Goal: Information Seeking & Learning: Learn about a topic

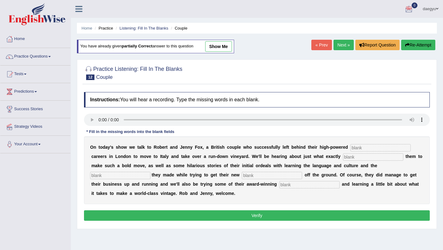
click at [244, 63] on div at bounding box center [257, 72] width 346 height 19
click at [410, 44] on button "Re-Attempt" at bounding box center [418, 45] width 34 height 10
click at [392, 148] on input "text" at bounding box center [380, 147] width 60 height 7
type input "ㅡㅁ갇샤ㅜㅎ"
click at [345, 152] on div "O n t o d a y ' s s h o w w e t a l k t o R o b e r t a n d J e n n y F o x , a…" at bounding box center [257, 170] width 346 height 68
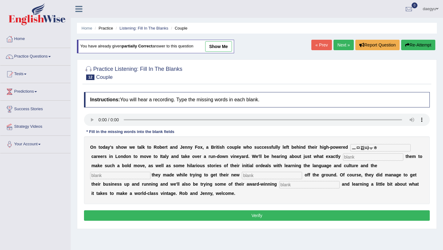
click at [345, 156] on input "text" at bounding box center [373, 156] width 60 height 7
type input "inspired"
click at [379, 151] on input "ㅡㅁ갇샤ㅜㅎ" at bounding box center [380, 147] width 60 height 7
type input "ㅡ"
type input "marketing"
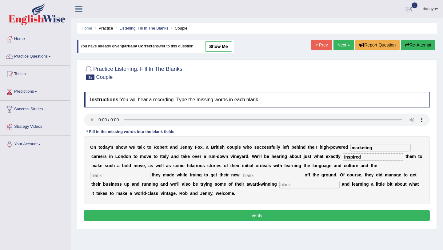
click at [150, 172] on input "text" at bounding box center [120, 175] width 60 height 7
type input "mistkaes"
click at [242, 176] on input "text" at bounding box center [272, 175] width 60 height 7
type input "vantrue"
click at [279, 185] on input "text" at bounding box center [309, 184] width 60 height 7
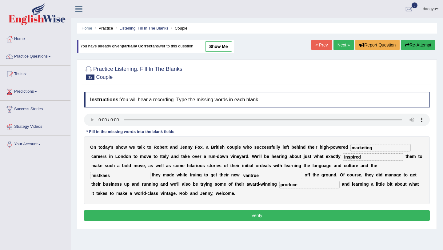
type input "produce"
click at [225, 219] on button "Verify" at bounding box center [257, 215] width 346 height 10
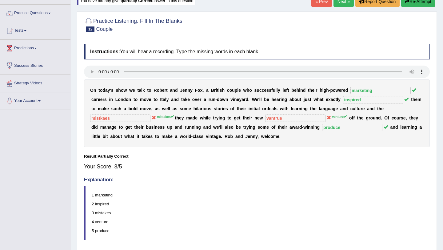
scroll to position [44, 0]
click at [339, 0] on link "Next »" at bounding box center [343, 1] width 20 height 10
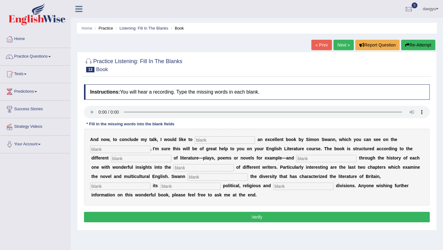
click at [200, 142] on input "text" at bounding box center [225, 139] width 60 height 7
type input "recommend"
click at [126, 144] on div "A n d n o w , t o c o n c l u d e m y t a l k , I w o u l d l i k e t o recomme…" at bounding box center [257, 167] width 346 height 77
click at [126, 145] on input "text" at bounding box center [120, 148] width 60 height 7
type input "screen"
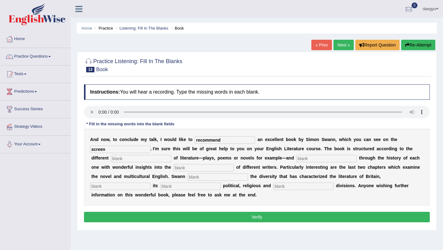
click at [111, 162] on input "text" at bounding box center [141, 158] width 60 height 7
type input "types"
click at [275, 154] on div "A n d n o w , t o c o n c l u d e m y t a l k , I w o u l d l i k e t o recomme…" at bounding box center [257, 167] width 346 height 77
click at [296, 157] on input "text" at bounding box center [326, 158] width 60 height 7
type input "travel"
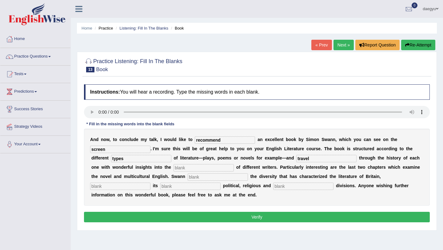
click at [193, 168] on input "text" at bounding box center [203, 167] width 60 height 7
type input "live"
click at [168, 182] on div "A n d n o w , t o c o n c l u d e m y t a l k , I w o u l d l i k e t o recomme…" at bounding box center [257, 167] width 346 height 77
click at [188, 177] on input "text" at bounding box center [218, 176] width 60 height 7
type input "explores"
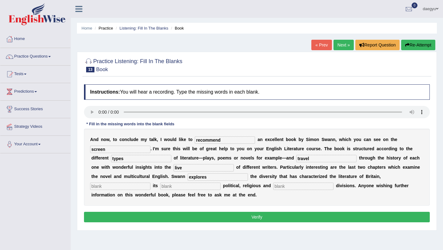
click at [150, 182] on input "text" at bounding box center [120, 185] width 60 height 7
type input "reflecting"
click at [273, 185] on input "text" at bounding box center [303, 185] width 60 height 7
click at [160, 186] on input "text" at bounding box center [190, 185] width 60 height 7
click at [160, 188] on input "text" at bounding box center [190, 185] width 60 height 7
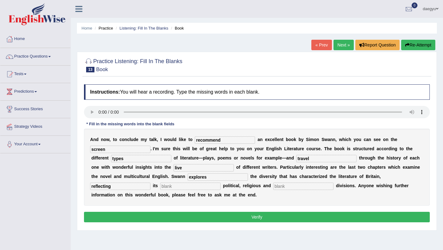
click at [273, 186] on input "text" at bounding box center [303, 185] width 60 height 7
type input "social"
click at [160, 186] on input "text" at bounding box center [190, 185] width 60 height 7
type input "sharp"
click at [120, 213] on button "Verify" at bounding box center [257, 217] width 346 height 10
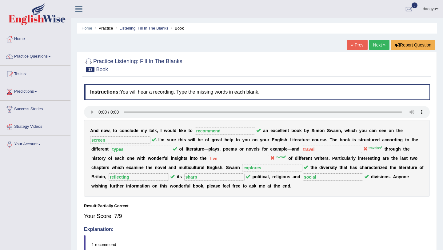
click at [372, 46] on link "Next »" at bounding box center [379, 45] width 20 height 10
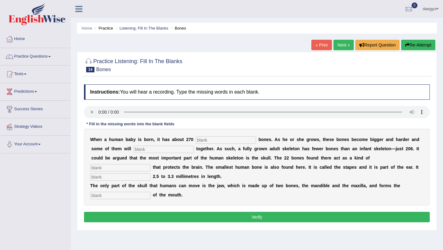
click at [229, 139] on input "text" at bounding box center [226, 139] width 60 height 7
type input "soft"
click at [152, 146] on input "text" at bounding box center [163, 148] width 60 height 7
click at [150, 164] on input "text" at bounding box center [120, 167] width 60 height 7
click at [133, 149] on input "refusion" at bounding box center [163, 148] width 60 height 7
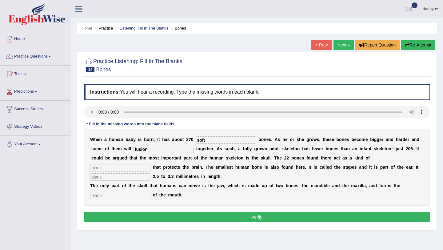
type input "fusion"
click at [150, 164] on input "text" at bounding box center [120, 167] width 60 height 7
type input "case"
click at [150, 173] on input "text" at bounding box center [120, 176] width 60 height 7
type input "megers"
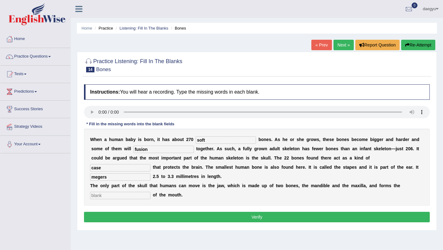
click at [110, 196] on input "text" at bounding box center [120, 195] width 60 height 7
type input "framework"
click at [122, 219] on button "Verify" at bounding box center [257, 217] width 346 height 10
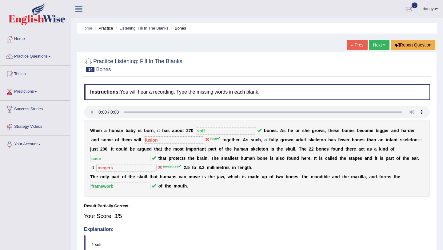
click at [372, 47] on link "Next »" at bounding box center [379, 45] width 20 height 10
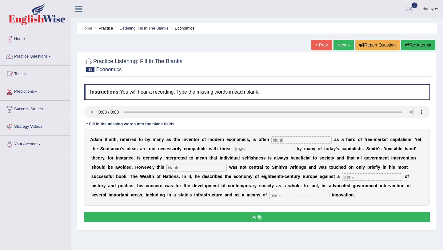
click at [282, 139] on input "text" at bounding box center [301, 139] width 60 height 7
type input "j"
type input "k"
type input "knowed"
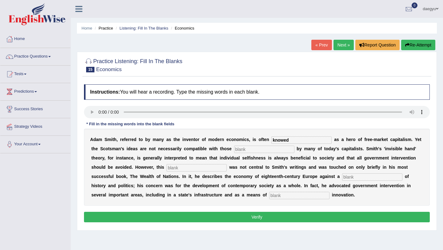
click at [255, 148] on input "text" at bounding box center [264, 148] width 60 height 7
type input "spells"
click at [177, 168] on input "text" at bounding box center [196, 167] width 60 height 7
click at [166, 171] on input "text" at bounding box center [196, 167] width 60 height 7
type input "viewpoin"
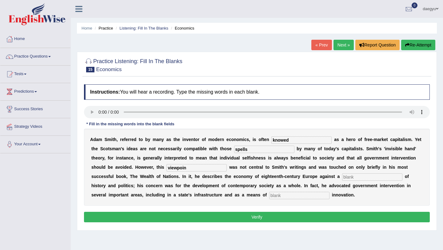
click at [342, 174] on input "text" at bounding box center [372, 176] width 60 height 7
type input "f"
type input "backdraw"
click at [269, 198] on input "text" at bounding box center [299, 195] width 60 height 7
type input "colleaging"
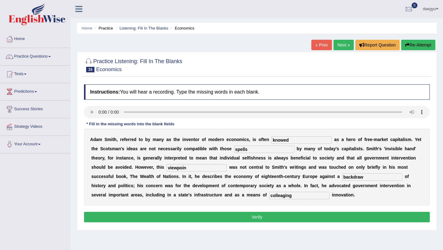
click at [225, 216] on button "Verify" at bounding box center [257, 217] width 346 height 10
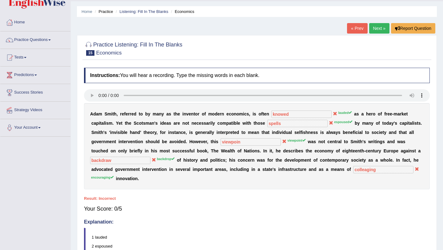
scroll to position [20, 0]
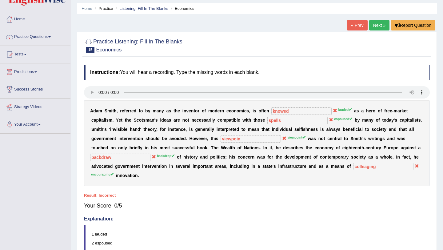
click at [269, 110] on div "A d a m S m i t h , r e f e r r e d t o b y m a n y a s t h e i n v e n t o r o…" at bounding box center [257, 143] width 346 height 86
click at [269, 110] on b at bounding box center [270, 110] width 2 height 5
drag, startPoint x: 343, startPoint y: 100, endPoint x: 338, endPoint y: 100, distance: 5.5
click at [338, 100] on div at bounding box center [257, 93] width 346 height 14
drag, startPoint x: 317, startPoint y: 121, endPoint x: 295, endPoint y: 121, distance: 21.2
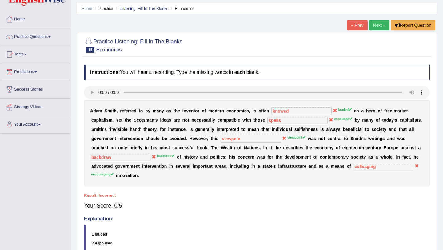
click at [295, 121] on div "A d a m S m i t h , r e f e r r e d t o b y m a n y a s t h e i n v e n t o r o…" at bounding box center [257, 143] width 346 height 86
drag, startPoint x: 266, startPoint y: 138, endPoint x: 251, endPoint y: 138, distance: 14.5
click at [287, 138] on sup "viewpoint" at bounding box center [296, 137] width 18 height 4
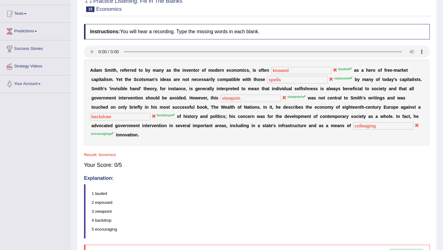
scroll to position [4, 0]
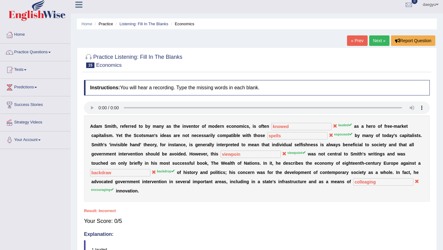
click at [373, 47] on div "Practice Listening: Fill In The Blanks 15 Economics Instructions: You will hear…" at bounding box center [257, 188] width 360 height 283
click at [375, 40] on link "Next »" at bounding box center [379, 40] width 20 height 10
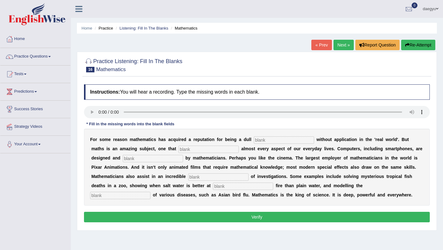
click at [259, 137] on input "text" at bounding box center [284, 139] width 60 height 7
type input "subject"
click at [203, 151] on input "text" at bounding box center [208, 148] width 60 height 7
type input "unerlies"
click at [128, 158] on input "text" at bounding box center [153, 158] width 60 height 7
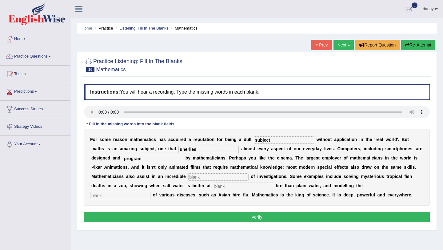
type input "program"
click at [188, 174] on input "text" at bounding box center [218, 176] width 60 height 7
type input "r"
type input "vareity"
click at [162, 191] on div "F o r s o m e r e a s o n m a t h e m a t i c s h a s a c q u i r e d a r e p u…" at bounding box center [257, 167] width 346 height 77
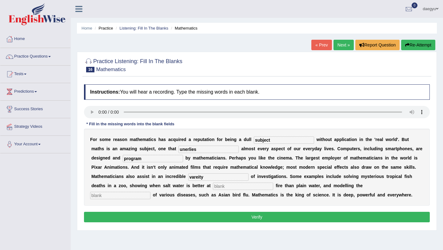
click at [213, 186] on input "text" at bounding box center [243, 185] width 60 height 7
type input "cmabting"
click at [150, 192] on input "text" at bounding box center [120, 195] width 60 height 7
type input "spread"
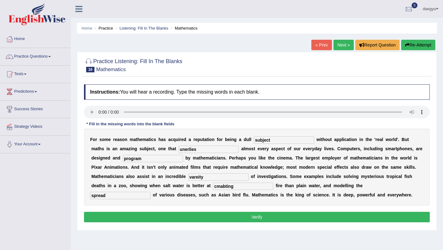
click at [305, 223] on div "Instructions: You will hear a recording. Type the missing words in each blank. …" at bounding box center [256, 154] width 349 height 146
click at [307, 216] on button "Verify" at bounding box center [257, 217] width 346 height 10
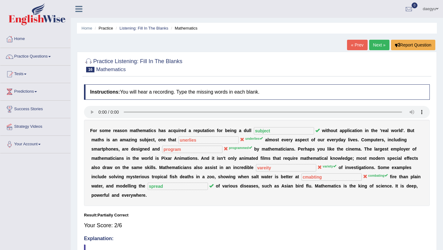
click at [378, 42] on link "Next »" at bounding box center [379, 45] width 20 height 10
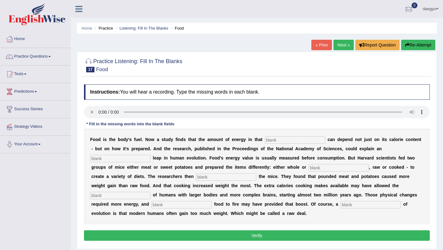
click at [270, 140] on input "text" at bounding box center [295, 139] width 60 height 7
type input "f"
type input "p"
type input "fuel"
click at [137, 159] on input "text" at bounding box center [120, 158] width 60 height 7
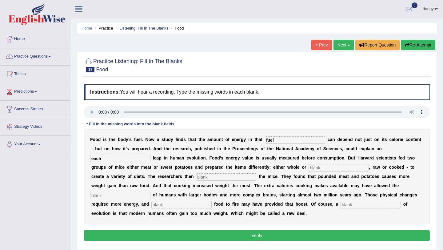
type input "each"
click at [308, 165] on input "text" at bounding box center [338, 167] width 60 height 7
type input "f"
type input "pounded"
click at [210, 178] on input "text" at bounding box center [226, 176] width 60 height 7
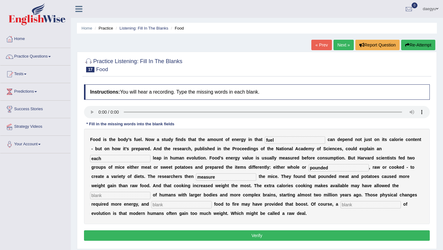
type input "measure"
click at [150, 192] on input "text" at bounding box center [120, 195] width 60 height 7
type input "survival"
click at [194, 214] on b "o" at bounding box center [195, 213] width 3 height 5
click at [200, 212] on b "m" at bounding box center [202, 213] width 4 height 5
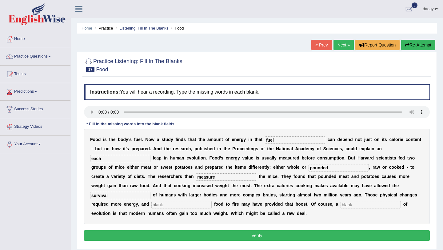
click at [117, 210] on div "F o o d i s t h e b o d y ’ s f u e l . N o w a s t u d y f i n d s t h a t t h…" at bounding box center [257, 176] width 346 height 95
click at [151, 207] on input "text" at bounding box center [181, 204] width 60 height 7
type input "e"
click at [340, 203] on input "text" at bounding box center [370, 204] width 60 height 7
type input "legacy"
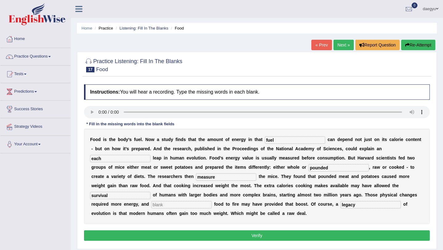
click at [151, 203] on input "text" at bounding box center [181, 204] width 60 height 7
type input "exposing"
click at [135, 237] on button "Verify" at bounding box center [257, 235] width 346 height 10
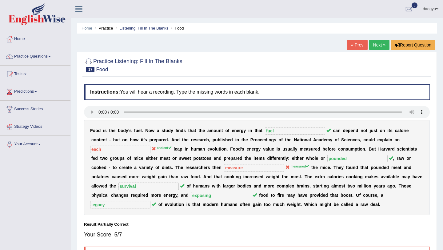
click at [382, 43] on link "Next »" at bounding box center [379, 45] width 20 height 10
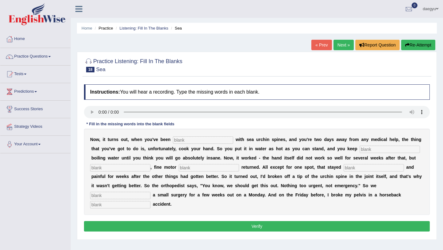
click at [188, 132] on div "N o w , i t t u r n s o u t , w h e n y o u ' v e b e e n w i t h s e a u r c h…" at bounding box center [257, 172] width 346 height 86
click at [188, 138] on input "text" at bounding box center [203, 139] width 60 height 7
click at [192, 137] on input "text" at bounding box center [203, 139] width 60 height 7
type input "fins"
click at [359, 151] on input "text" at bounding box center [389, 148] width 60 height 7
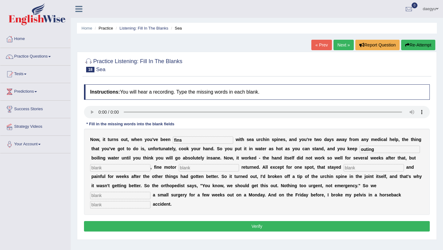
type input "outing"
click at [118, 171] on input "text" at bounding box center [120, 167] width 60 height 7
type input "evetnually"
click at [179, 166] on input "text" at bounding box center [209, 167] width 60 height 7
type input "skills"
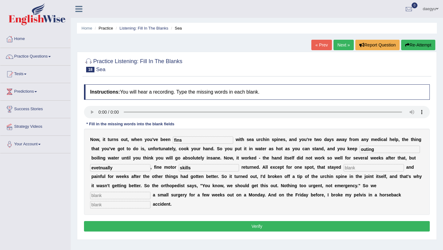
click at [343, 165] on input "text" at bounding box center [373, 167] width 60 height 7
click at [343, 164] on input "text" at bounding box center [373, 167] width 60 height 7
click at [343, 168] on input "text" at bounding box center [373, 167] width 60 height 7
click at [343, 166] on input "text" at bounding box center [373, 167] width 60 height 7
type input "steaf"
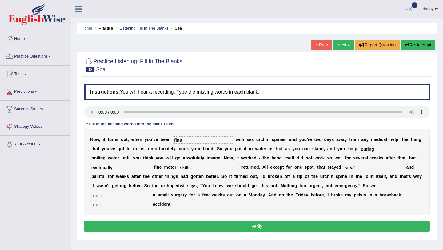
drag, startPoint x: 126, startPoint y: 169, endPoint x: 84, endPoint y: 169, distance: 42.1
click at [84, 169] on div "Instructions: You will hear a recording. Type the missing words in each blank. …" at bounding box center [256, 158] width 349 height 155
type input "eventually"
click at [150, 192] on input "text" at bounding box center [120, 195] width 60 height 7
type input "sceduled"
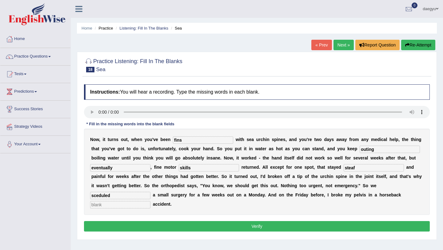
click at [150, 201] on input "text" at bounding box center [120, 204] width 60 height 7
type input "riding"
click at [360, 221] on button "Verify" at bounding box center [257, 226] width 346 height 10
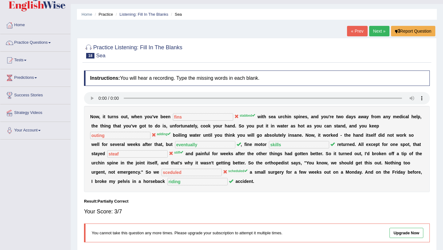
scroll to position [14, 0]
click at [370, 33] on link "Next »" at bounding box center [379, 31] width 20 height 10
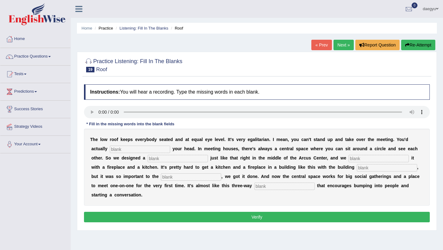
click at [115, 148] on input "text" at bounding box center [140, 148] width 60 height 7
type input "bump"
click at [173, 165] on b "e" at bounding box center [174, 166] width 2 height 5
click at [148, 160] on input "text" at bounding box center [178, 158] width 60 height 7
type input "space"
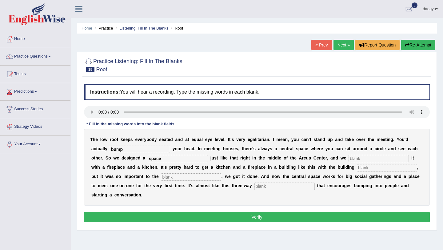
click at [348, 160] on input "text" at bounding box center [378, 158] width 60 height 7
click at [357, 166] on input "text" at bounding box center [387, 167] width 60 height 7
click at [348, 161] on input "ancklee" at bounding box center [378, 158] width 60 height 7
type input "anckle"
click at [382, 174] on b "i" at bounding box center [382, 176] width 1 height 5
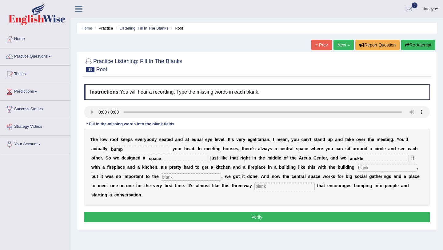
click at [341, 173] on div "T h e l o w r o o f k e e p s e v e r y b o d y s e a t e d a n d a t e q u a l…" at bounding box center [257, 167] width 346 height 77
click at [357, 170] on input "text" at bounding box center [387, 167] width 60 height 7
type input "a"
type input "concept"
click at [167, 175] on input "text" at bounding box center [191, 176] width 60 height 7
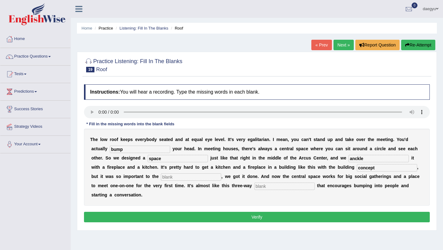
click at [254, 187] on input "text" at bounding box center [284, 185] width 60 height 7
type input "inerssection"
click at [142, 173] on div "T h e l o w r o o f k e e p s e v e r y b o d y s e a t e d a n d a t e q u a l…" at bounding box center [257, 167] width 346 height 77
click at [161, 177] on input "text" at bounding box center [191, 176] width 60 height 7
type input "concept"
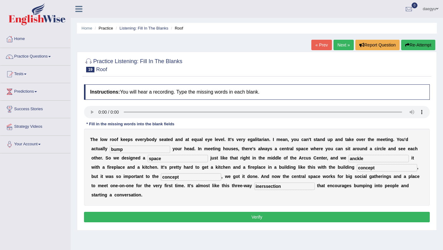
click at [357, 168] on input "concept" at bounding box center [387, 167] width 60 height 7
click at [357, 169] on input "concept" at bounding box center [387, 167] width 60 height 7
type input "c"
type input "cause"
click at [342, 212] on button "Verify" at bounding box center [257, 217] width 346 height 10
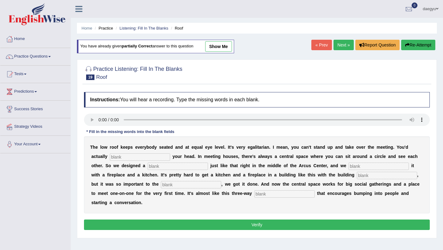
click at [124, 155] on input "text" at bounding box center [140, 156] width 60 height 7
click at [348, 45] on link "Next »" at bounding box center [343, 45] width 20 height 10
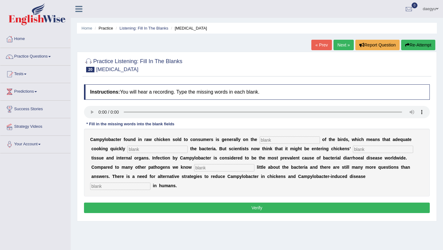
click at [266, 139] on input "text" at bounding box center [289, 139] width 60 height 7
type input "service"
click at [155, 150] on input "text" at bounding box center [157, 148] width 60 height 7
type input "destroy"
click at [353, 149] on input "text" at bounding box center [383, 148] width 60 height 7
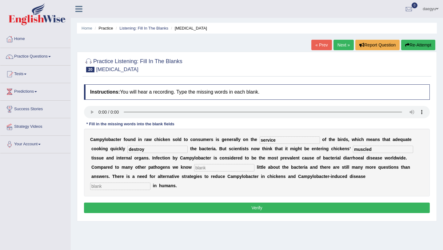
type input "muscled"
click at [194, 169] on input "text" at bounding box center [224, 167] width 60 height 7
click at [194, 169] on input "comared" at bounding box center [224, 167] width 60 height 7
type input "compared"
click at [383, 168] on b "e" at bounding box center [384, 166] width 2 height 5
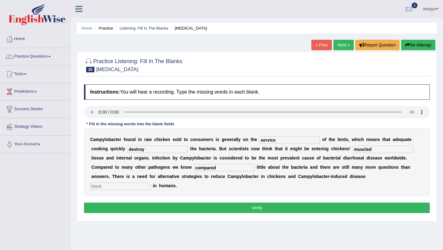
click at [322, 172] on div "C a m p y l o b a c t e r f o u n d i n r a w c h i c k e n s o l d t o c o n s…" at bounding box center [257, 163] width 346 height 68
click at [150, 182] on input "text" at bounding box center [120, 185] width 60 height 7
type input "bottun"
click at [322, 204] on div "Instructions: You will hear a recording. Type the missing words in each blank. …" at bounding box center [256, 149] width 349 height 137
click at [323, 203] on button "Verify" at bounding box center [257, 207] width 346 height 10
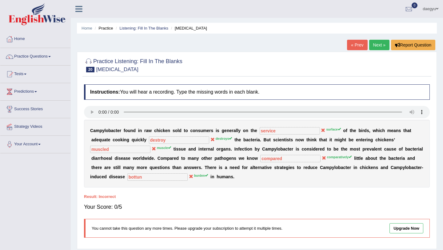
click at [378, 51] on div "Home Practice Listening: Fill In The Blanks [MEDICAL_DATA] « Prev Next » Report…" at bounding box center [257, 153] width 372 height 307
click at [378, 49] on link "Next »" at bounding box center [379, 45] width 20 height 10
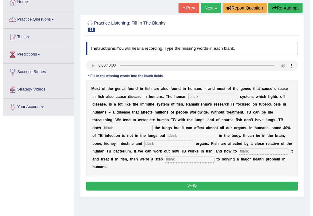
scroll to position [38, 0]
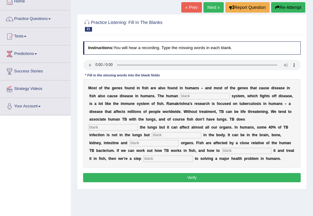
click at [275, 137] on div "M o s t o f t h e g e n e s f o u n d i n f i s h a r e a l s o f o u n d i n h…" at bounding box center [192, 123] width 218 height 89
click at [187, 94] on input "text" at bounding box center [204, 96] width 49 height 6
type input "e"
type input "ㅇ"
type input "s"
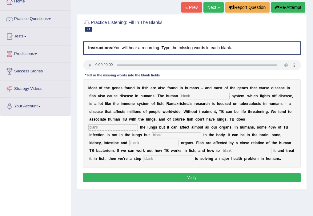
type input "d"
type input "immune"
click at [138, 125] on input "text" at bounding box center [112, 128] width 49 height 6
type input "factor"
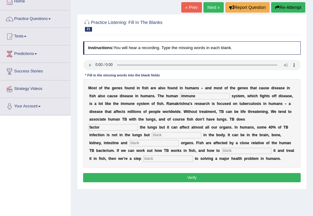
click at [122, 132] on div "M o s t o f t h e g e n e s f o u n d i n f i s h a r e a l s o f o u n d i n h…" at bounding box center [192, 123] width 218 height 89
click at [152, 133] on input "text" at bounding box center [176, 136] width 49 height 6
type input "else"
click at [129, 144] on input "text" at bounding box center [153, 143] width 49 height 6
type input "reproductable"
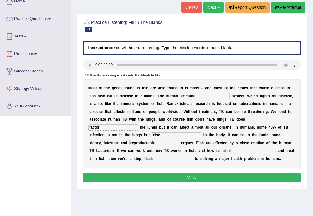
click at [222, 150] on input "text" at bounding box center [246, 151] width 49 height 6
click at [222, 153] on input "text" at bounding box center [246, 151] width 49 height 6
click at [222, 151] on input "text" at bounding box center [246, 151] width 49 height 6
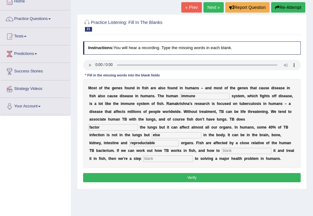
click at [222, 153] on input "text" at bounding box center [246, 151] width 49 height 6
click at [195, 145] on div "M o s t o f t h e g e n e s f o u n d i n f i s h a r e a l s o f o u n d i n h…" at bounding box center [192, 123] width 218 height 89
click at [222, 148] on input "text" at bounding box center [246, 151] width 49 height 6
type input "brented"
click at [143, 160] on input "text" at bounding box center [167, 159] width 49 height 6
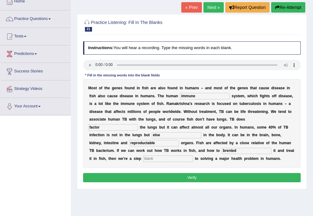
click at [143, 161] on input "text" at bounding box center [167, 159] width 49 height 6
type input "pills"
click at [122, 177] on button "Verify" at bounding box center [192, 177] width 218 height 9
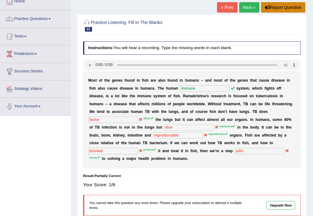
click at [272, 10] on button "Report Question" at bounding box center [283, 7] width 44 height 10
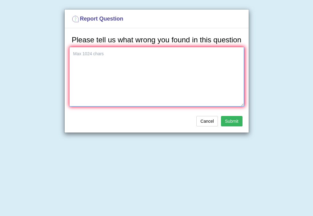
click at [216, 67] on textarea at bounding box center [156, 77] width 175 height 60
paste textarea "pronunciation"
type textarea "bad pronunciation"
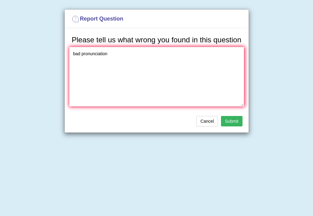
click at [229, 127] on button "Submit" at bounding box center [232, 121] width 22 height 10
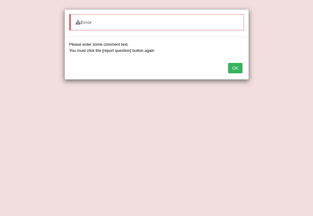
click at [237, 69] on button "OK" at bounding box center [235, 68] width 14 height 10
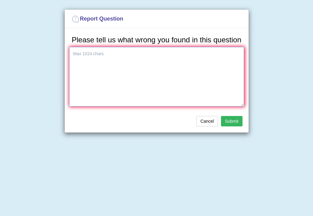
click at [121, 75] on textarea at bounding box center [156, 77] width 175 height 60
paste textarea "pronunciation"
type textarea "too bad pronunciation"
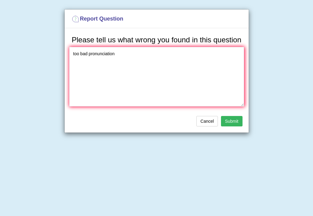
click at [233, 127] on button "Submit" at bounding box center [232, 121] width 22 height 10
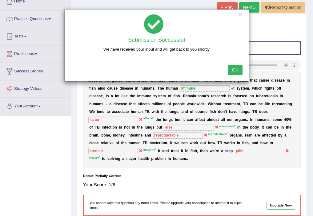
click at [237, 75] on div "OK" at bounding box center [157, 71] width 184 height 22
click at [237, 73] on button "OK" at bounding box center [235, 70] width 14 height 10
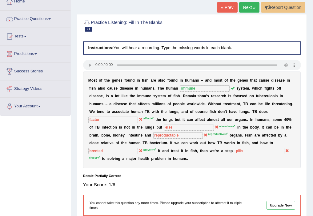
click at [254, 12] on link "Next »" at bounding box center [249, 7] width 20 height 10
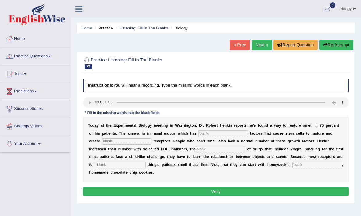
click at [227, 131] on input "text" at bounding box center [223, 134] width 49 height 6
type input "f"
type input "gorwth"
click at [104, 141] on input "text" at bounding box center [126, 142] width 49 height 6
click at [127, 140] on input "text" at bounding box center [126, 142] width 49 height 6
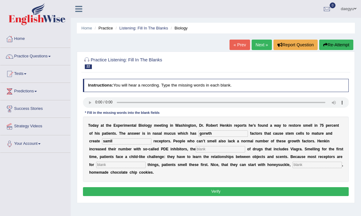
type input "samll"
click at [192, 149] on b "h" at bounding box center [193, 149] width 2 height 4
click at [196, 149] on input "text" at bounding box center [220, 149] width 49 height 6
type input "class"
click at [124, 163] on input "text" at bounding box center [120, 165] width 49 height 6
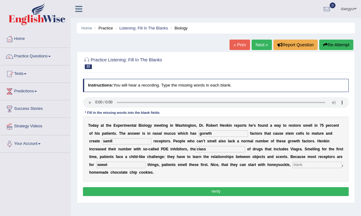
type input "sweet"
click at [293, 165] on input "text" at bounding box center [317, 165] width 49 height 6
type input "coconat"
click at [279, 196] on div "Instructions: You will hear a recording. Type the missing words in each blank. …" at bounding box center [215, 139] width 269 height 124
click at [283, 192] on button "Verify" at bounding box center [216, 192] width 266 height 9
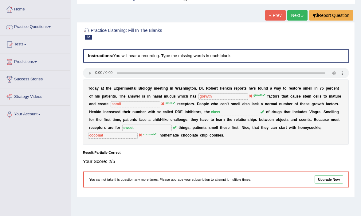
scroll to position [35, 0]
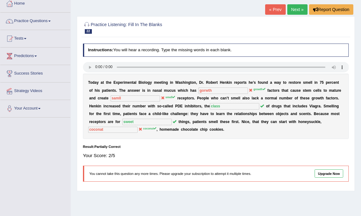
click at [296, 11] on link "Next »" at bounding box center [297, 9] width 20 height 10
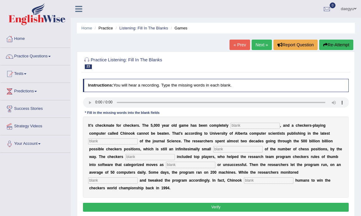
type input "g"
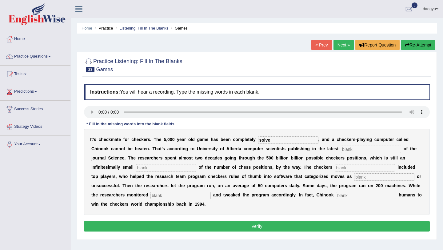
type input "solve"
click at [341, 150] on input "text" at bounding box center [371, 148] width 60 height 7
type input "issue"
click at [288, 161] on div "I t ’ s c h e c k m a t e f o r c h e c k e r s . T h e 5 , 0 0 0 y e a r o l d…" at bounding box center [257, 172] width 346 height 86
click at [136, 168] on input "text" at bounding box center [166, 167] width 60 height 7
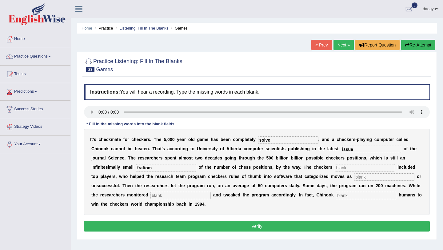
type input "fratiom"
click at [283, 172] on div "I t ’ s c h e c k m a t e f o r c h e c k e r s . T h e 5 , 0 0 0 y e a r o l d…" at bounding box center [257, 172] width 346 height 86
click at [335, 168] on input "text" at bounding box center [365, 167] width 60 height 7
type input "evryinh"
click at [354, 179] on input "text" at bounding box center [384, 176] width 60 height 7
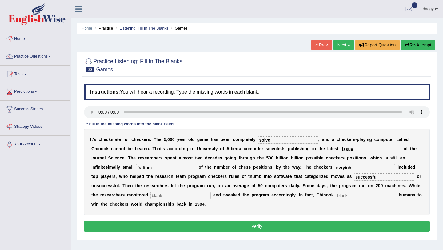
type input "successful"
click at [157, 193] on input "text" at bounding box center [180, 195] width 60 height 7
type input "progress"
click at [336, 194] on input "text" at bounding box center [366, 195] width 60 height 7
type input "beat"
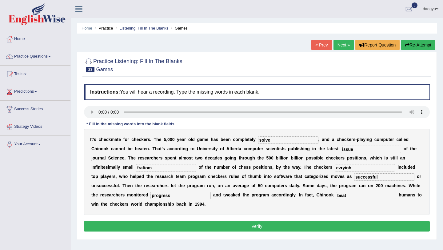
click at [283, 181] on div "I t ’ s c h e c k m a t e f o r c h e c k e r s . T h e 5 , 0 0 0 y e a r o l d…" at bounding box center [257, 172] width 346 height 86
drag, startPoint x: 128, startPoint y: 165, endPoint x: 49, endPoint y: 183, distance: 80.9
click at [49, 183] on div "Toggle navigation Home Practice Questions Speaking Practice Read Aloud Repeat S…" at bounding box center [221, 160] width 443 height 320
drag, startPoint x: 110, startPoint y: 168, endPoint x: 71, endPoint y: 168, distance: 39.4
click at [71, 168] on div "Home Practice Listening: Fill In The Blanks Games « Prev Next » Report Question…" at bounding box center [257, 153] width 372 height 307
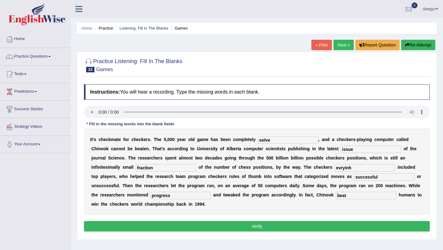
type input "fraction"
click at [304, 216] on button "Verify" at bounding box center [257, 226] width 346 height 10
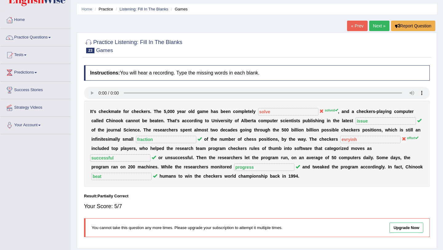
scroll to position [23, 0]
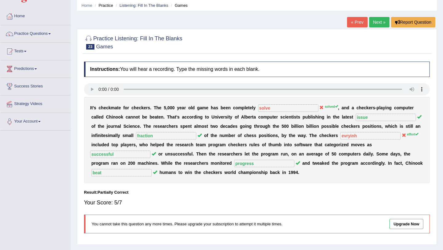
drag, startPoint x: 327, startPoint y: 169, endPoint x: 298, endPoint y: 127, distance: 51.3
click at [298, 127] on div "I t ’ s c h e c k m a t e f o r c h e c k e r s . T h e 5 , 0 0 0 y e a r o l d…" at bounding box center [257, 140] width 346 height 86
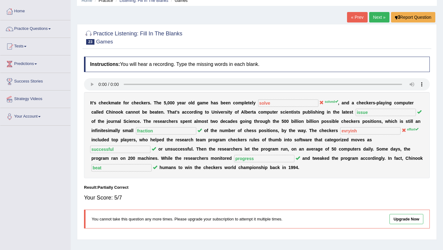
click at [361, 18] on link "Next »" at bounding box center [379, 17] width 20 height 10
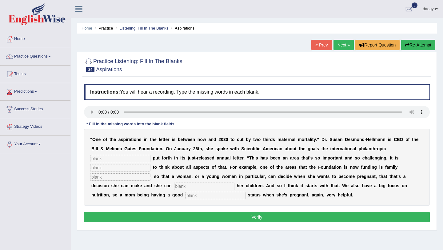
click at [105, 155] on input "text" at bounding box center [120, 158] width 60 height 7
type input "founation"
click at [106, 168] on input "text" at bounding box center [120, 167] width 60 height 7
type input "a"
type input "essentyual"
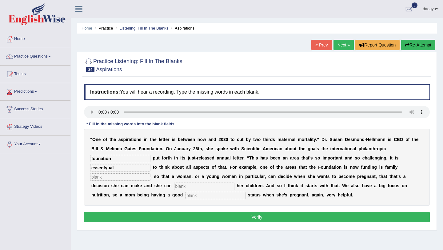
click at [99, 180] on input "text" at bounding box center [120, 176] width 60 height 7
type input "panning"
drag, startPoint x: 113, startPoint y: 156, endPoint x: 67, endPoint y: 162, distance: 45.6
click at [67, 162] on div "Toggle navigation Home Practice Questions Speaking Practice Read Aloud Repeat S…" at bounding box center [221, 160] width 443 height 320
type input "foundation"
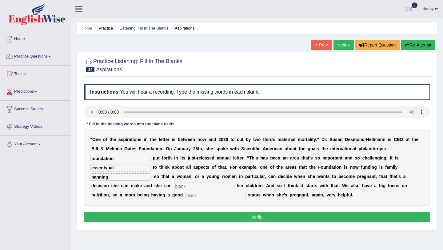
click at [174, 186] on input "text" at bounding box center [204, 185] width 60 height 7
type input "space"
click at [185, 195] on input "text" at bounding box center [215, 195] width 60 height 7
type input "nutrition"
click at [93, 176] on input "panning" at bounding box center [120, 176] width 60 height 7
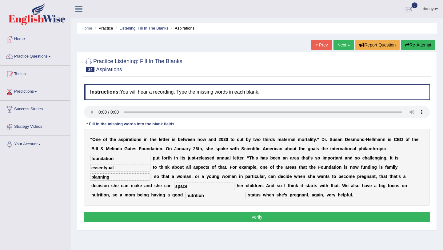
type input "planning"
drag, startPoint x: 119, startPoint y: 170, endPoint x: 55, endPoint y: 170, distance: 63.3
click at [55, 170] on div "Toggle navigation Home Practice Questions Speaking Practice Read Aloud Repeat S…" at bounding box center [221, 160] width 443 height 320
type input "essential"
click at [97, 214] on button "Verify" at bounding box center [257, 217] width 346 height 10
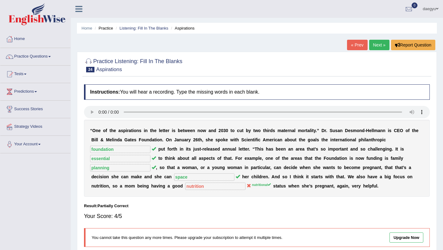
click at [374, 46] on link "Next »" at bounding box center [379, 45] width 20 height 10
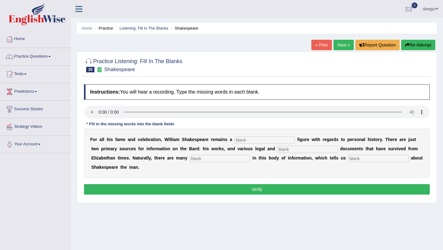
click at [248, 139] on input "text" at bounding box center [264, 139] width 60 height 7
type input "m"
type input "mysterious"
click at [278, 153] on div "F o r a l l h i s f a m e a n d c e l e b r a t i o n , W i l l i a m S h a k e…" at bounding box center [257, 153] width 346 height 49
click at [279, 148] on input "text" at bounding box center [307, 148] width 60 height 7
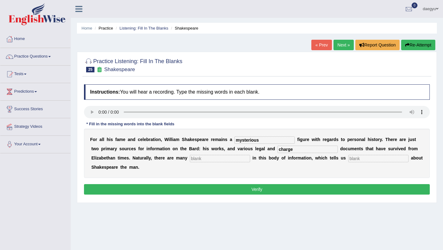
type input "charge"
click at [196, 161] on input "text" at bounding box center [220, 158] width 60 height 7
type input "gaps"
click at [348, 158] on input "text" at bounding box center [378, 158] width 60 height 7
type input "little"
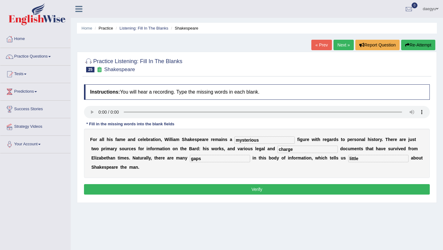
click at [324, 188] on button "Verify" at bounding box center [257, 189] width 346 height 10
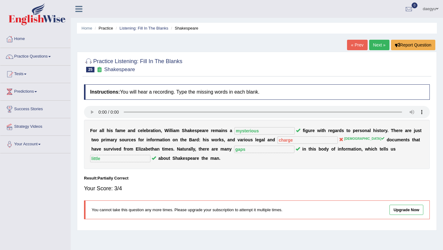
click at [382, 42] on link "Next »" at bounding box center [379, 45] width 20 height 10
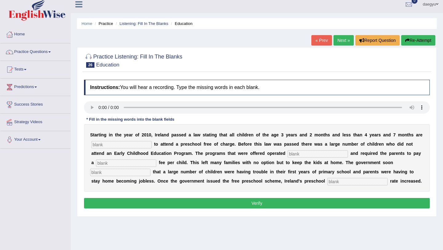
scroll to position [5, 0]
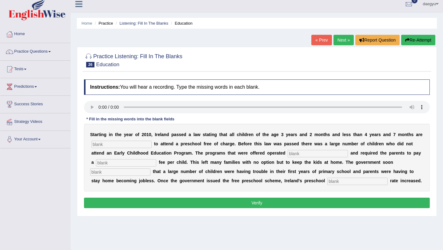
click at [108, 145] on input "text" at bounding box center [121, 144] width 60 height 7
type input "c"
type input "qulifyed"
click at [287, 152] on input "text" at bounding box center [317, 153] width 60 height 7
type input "vountery"
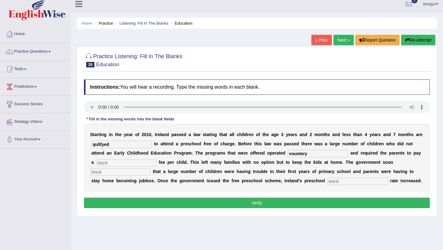
click at [138, 163] on input "text" at bounding box center [126, 162] width 60 height 7
click at [123, 173] on input "text" at bounding box center [120, 171] width 60 height 7
type input "rerize"
click at [327, 181] on input "text" at bounding box center [357, 180] width 60 height 7
type input "in"
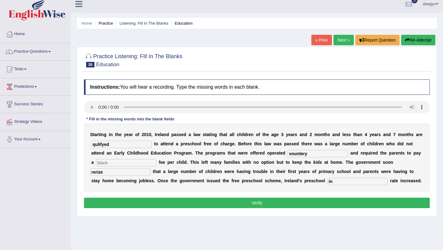
click at [330, 176] on div "S t a r t i n g i n t h e y e a r o f 2 0 1 0 , I r e l a n d p a s s e d a l a…" at bounding box center [257, 158] width 346 height 68
click at [118, 163] on input "text" at bounding box center [126, 162] width 60 height 7
type input "stick"
click at [331, 183] on input "in" at bounding box center [357, 180] width 60 height 7
type input "i"
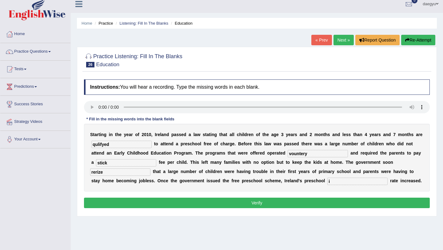
type input "in"
drag, startPoint x: 120, startPoint y: 145, endPoint x: 72, endPoint y: 145, distance: 48.3
click at [72, 145] on div "Home Practice Listening: Fill In The Blanks Education « Prev Next » Report Ques…" at bounding box center [257, 148] width 372 height 307
type input "qualified"
drag, startPoint x: 302, startPoint y: 154, endPoint x: 244, endPoint y: 154, distance: 57.5
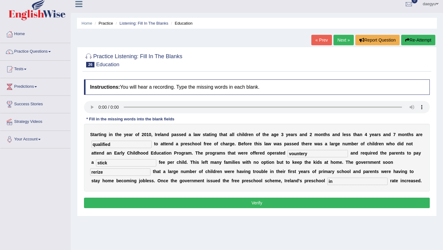
click at [244, 154] on div "S t a r t i n g i n t h e y e a r o f 2 0 1 0 , I r e l a n d p a s s e d a l a…" at bounding box center [257, 158] width 346 height 68
type input "voluntery"
drag, startPoint x: 122, startPoint y: 174, endPoint x: 65, endPoint y: 176, distance: 56.6
click at [65, 176] on div "Toggle navigation Home Practice Questions Speaking Practice Read Aloud Repeat S…" at bounding box center [221, 155] width 443 height 320
type input "relize"
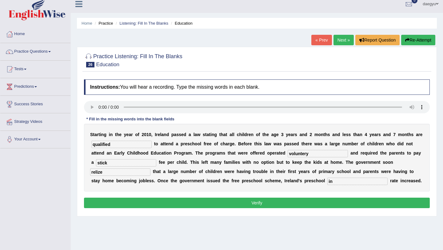
click at [135, 188] on div "S t a r t i n g i n t h e y e a r o f 2 0 1 0 , I r e l a n d p a s s e d a l a…" at bounding box center [257, 158] width 346 height 68
click at [153, 198] on button "Verify" at bounding box center [257, 202] width 346 height 10
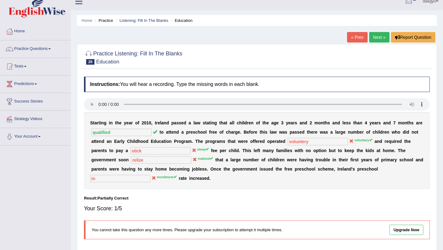
scroll to position [8, 0]
click at [375, 38] on link "Next »" at bounding box center [379, 36] width 20 height 10
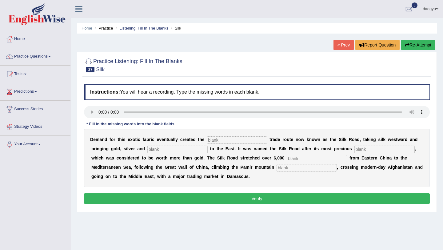
click at [213, 139] on input "text" at bounding box center [237, 139] width 60 height 7
type input "look"
click at [169, 147] on input "text" at bounding box center [177, 148] width 60 height 7
type input "wol"
click at [372, 145] on div "D e m a n d f o r t h i s e x o t i c f a b r i c e v e n t u a l l y c r e a t…" at bounding box center [257, 158] width 346 height 58
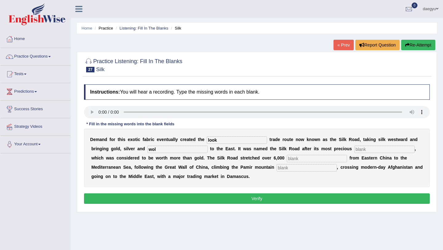
click at [372, 148] on input "text" at bounding box center [384, 148] width 60 height 7
type input "commodity"
click at [295, 154] on div "D e m a n d f o r t h i s e x o t i c f a b r i c e v e n t u a l l y c r e a t…" at bounding box center [257, 158] width 346 height 58
click at [294, 156] on input "text" at bounding box center [317, 158] width 60 height 7
type input "thousand"
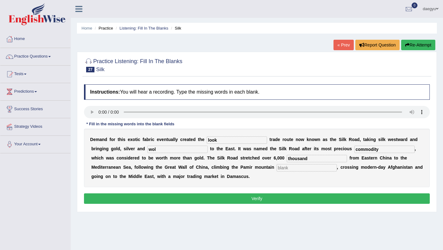
click at [276, 171] on input "text" at bounding box center [306, 167] width 60 height 7
type input "range"
drag, startPoint x: 304, startPoint y: 158, endPoint x: 248, endPoint y: 157, distance: 56.3
click at [248, 157] on div "D e m a n d f o r t h i s e x o t i c f a b r i c e v e n t u a l l y c r e a t…" at bounding box center [257, 158] width 346 height 58
type input "h"
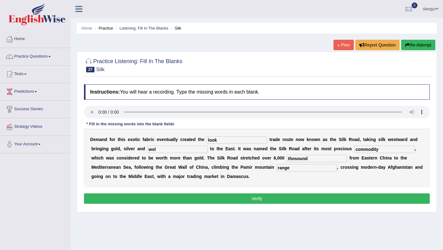
click at [287, 159] on input "thosound" at bounding box center [317, 158] width 60 height 7
click at [287, 157] on input "thosound" at bounding box center [317, 158] width 60 height 7
type input "thosound"
click at [256, 194] on button "Verify" at bounding box center [257, 198] width 346 height 10
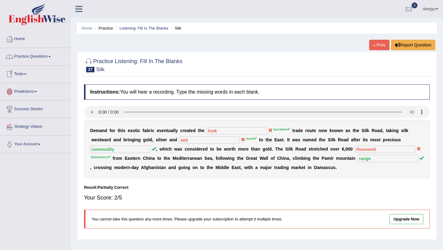
click at [54, 58] on link "Practice Questions" at bounding box center [35, 55] width 70 height 15
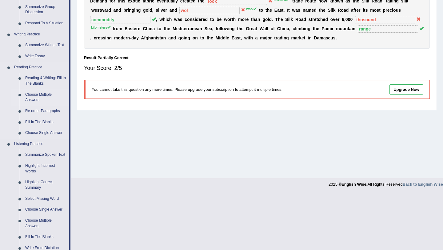
scroll to position [133, 0]
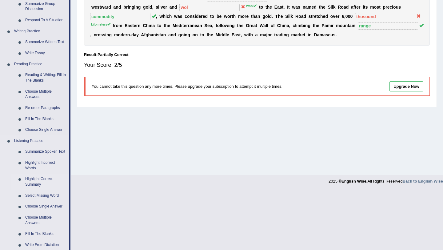
click at [41, 189] on link "Highlight Correct Summary" at bounding box center [45, 181] width 46 height 16
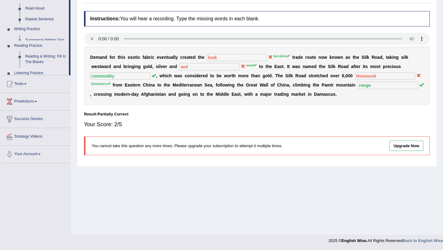
scroll to position [73, 0]
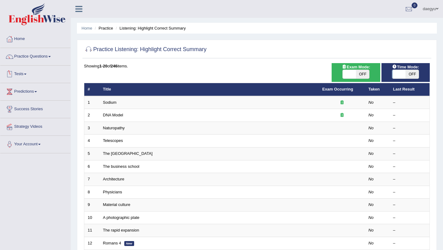
click at [38, 63] on li "Practice Questions Speaking Practice Read Aloud Repeat Sentence Describe Image …" at bounding box center [35, 57] width 70 height 18
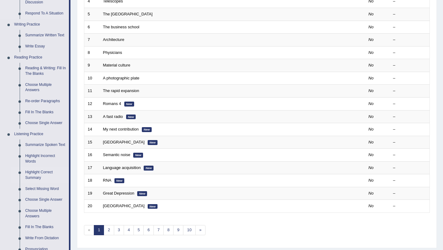
scroll to position [146, 0]
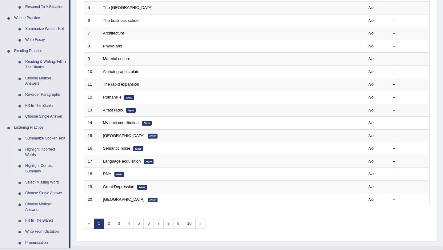
click at [35, 158] on link "Highlight Incorrect Words" at bounding box center [45, 152] width 46 height 16
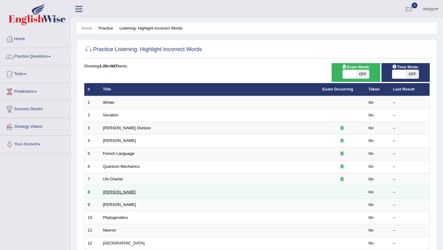
click at [112, 190] on link "[PERSON_NAME]" at bounding box center [119, 191] width 33 height 5
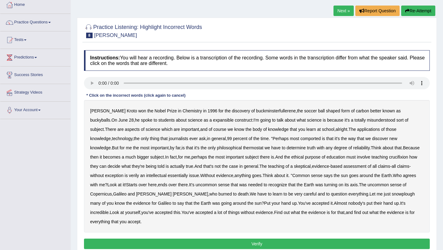
scroll to position [35, 0]
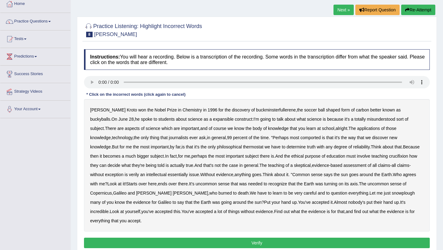
click at [213, 121] on b "expansible" at bounding box center [223, 119] width 21 height 5
click at [273, 140] on div "Harold Kroto won the Nobel Prize in Chemistry in 1996 for the discovery of buck…" at bounding box center [257, 165] width 346 height 132
click at [300, 137] on b "comported" at bounding box center [310, 137] width 20 height 5
click at [389, 156] on b "crucifixion" at bounding box center [398, 155] width 19 height 5
click at [283, 237] on button "Verify" at bounding box center [257, 242] width 346 height 10
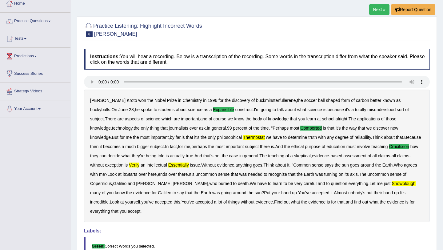
scroll to position [37, 0]
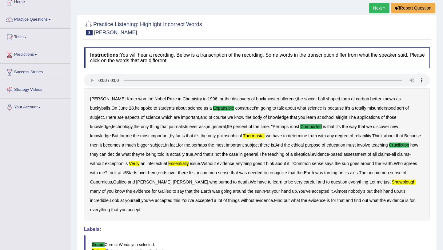
click at [375, 13] on link "Next »" at bounding box center [379, 8] width 20 height 10
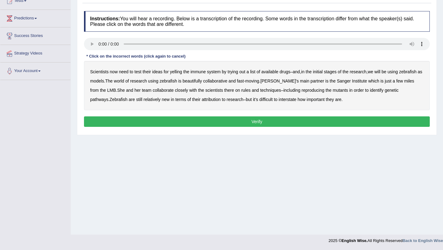
scroll to position [32, 0]
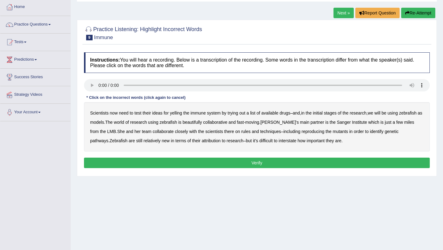
click at [176, 113] on b "yelling" at bounding box center [176, 112] width 12 height 5
click at [373, 114] on b "we" at bounding box center [370, 112] width 6 height 5
click at [202, 123] on b "beautifully" at bounding box center [191, 122] width 19 height 5
click at [240, 131] on b "on" at bounding box center [237, 131] width 5 height 5
click at [216, 139] on b "attribution" at bounding box center [211, 140] width 19 height 5
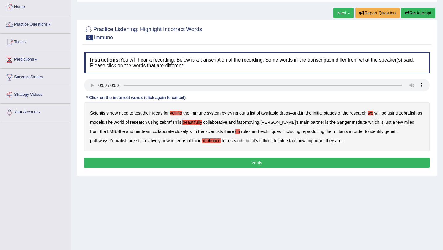
click at [291, 145] on div "Scientists now need to test their ideas for yelling the immune system by trying…" at bounding box center [257, 126] width 346 height 49
click at [292, 143] on div "Scientists now need to test their ideas for yelling the immune system by trying…" at bounding box center [257, 126] width 346 height 49
click at [291, 140] on b "interstate" at bounding box center [288, 140] width 18 height 5
click at [288, 160] on button "Verify" at bounding box center [257, 162] width 346 height 10
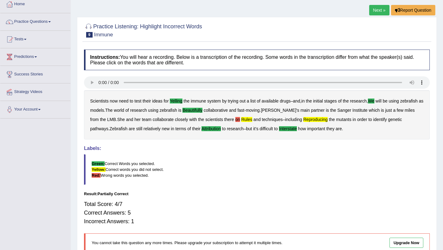
scroll to position [20, 0]
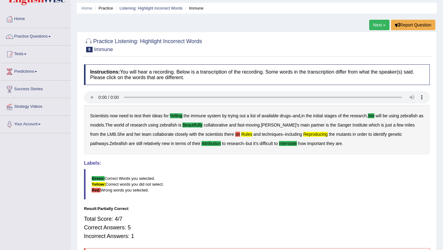
click at [383, 32] on div "Practice Listening: Highlight Incorrect Words 9 Immune Instructions: You will h…" at bounding box center [257, 155] width 360 height 246
click at [382, 30] on link "Next »" at bounding box center [379, 25] width 20 height 10
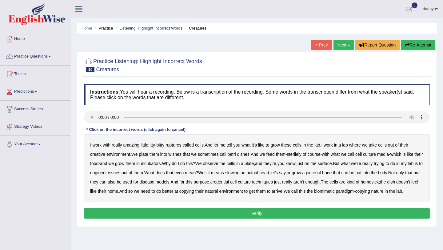
scroll to position [1, 0]
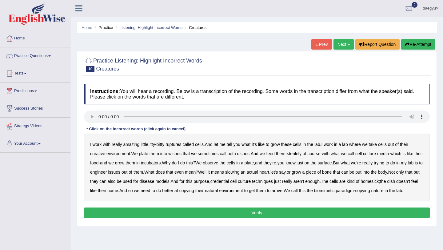
click at [181, 146] on b "ruptures" at bounding box center [173, 144] width 16 height 5
click at [320, 146] on b "lab" at bounding box center [317, 144] width 6 height 5
click at [177, 155] on b "wishes" at bounding box center [174, 153] width 13 height 5
click at [275, 155] on b "feed" at bounding box center [270, 153] width 8 height 5
click at [288, 132] on div "Instructions: You will hear a recording. Below is a transcription of the record…" at bounding box center [256, 152] width 349 height 142
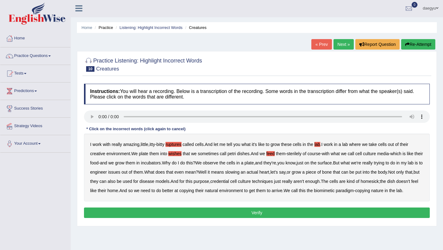
click at [320, 143] on b "lab" at bounding box center [317, 144] width 6 height 5
click at [244, 218] on button "Verify" at bounding box center [257, 212] width 346 height 10
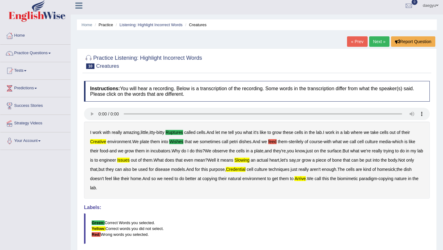
scroll to position [0, 0]
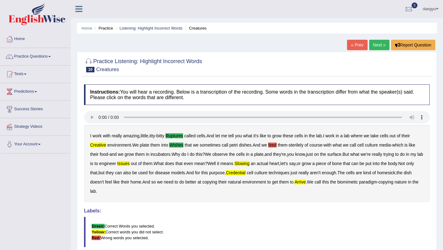
click at [357, 49] on link "« Prev" at bounding box center [357, 45] width 20 height 10
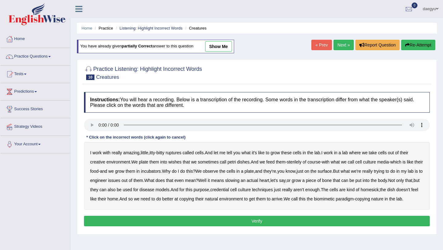
click at [178, 152] on b "ruptures" at bounding box center [173, 152] width 16 height 5
click at [99, 163] on b "creative" at bounding box center [97, 161] width 15 height 5
click at [180, 162] on b "wishes" at bounding box center [174, 161] width 13 height 5
click at [240, 180] on b "slowing" at bounding box center [232, 180] width 14 height 5
click at [282, 199] on b "arrive" at bounding box center [276, 198] width 11 height 5
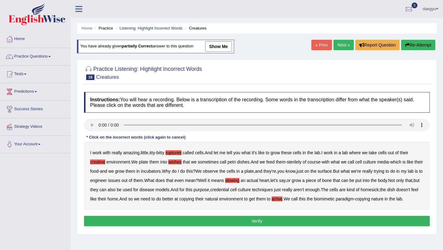
click at [331, 226] on button "Verify" at bounding box center [257, 221] width 346 height 10
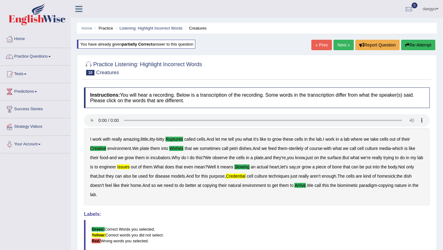
click at [348, 46] on link "Next »" at bounding box center [343, 45] width 20 height 10
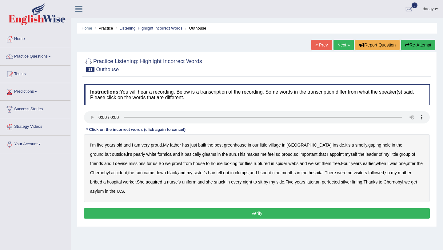
scroll to position [60, 0]
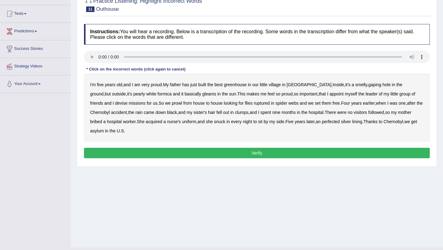
click at [236, 86] on b "greenhouse" at bounding box center [235, 84] width 23 height 5
click at [368, 86] on b "gaping" at bounding box center [374, 84] width 13 height 5
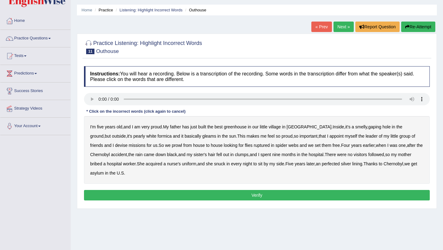
click at [246, 126] on b "greenhouse" at bounding box center [235, 126] width 23 height 5
click at [181, 136] on b "it" at bounding box center [182, 135] width 2 height 5
click at [148, 136] on div "I'm five years old , and I am very proud . My father has just built the best gr…" at bounding box center [257, 150] width 346 height 68
click at [184, 136] on b "basically" at bounding box center [192, 135] width 17 height 5
click at [181, 136] on b "it" at bounding box center [182, 135] width 2 height 5
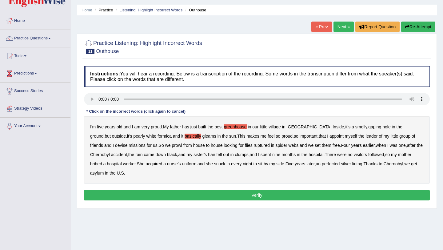
click at [254, 145] on b "ruptured" at bounding box center [262, 145] width 16 height 5
click at [382, 155] on b "followed" at bounding box center [376, 154] width 16 height 5
click at [332, 162] on b "perfected" at bounding box center [331, 163] width 18 height 5
click at [271, 198] on button "Verify" at bounding box center [257, 195] width 346 height 10
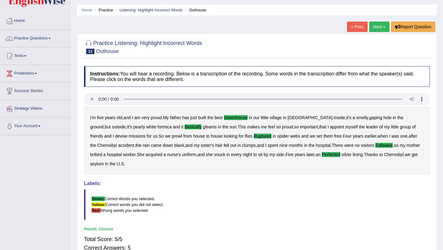
click at [379, 24] on link "Next »" at bounding box center [379, 27] width 20 height 10
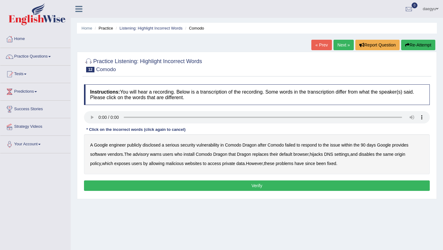
click at [156, 145] on b "disclosed" at bounding box center [152, 144] width 18 height 5
click at [215, 146] on b "vulnerability" at bounding box center [207, 144] width 23 height 5
click at [212, 146] on b "vulnerability" at bounding box center [207, 144] width 23 height 5
click at [107, 153] on div "A Google engineer publicly disclosed a serious security vulnerability in [GEOGR…" at bounding box center [257, 154] width 346 height 40
click at [109, 154] on b "vendors" at bounding box center [115, 154] width 15 height 5
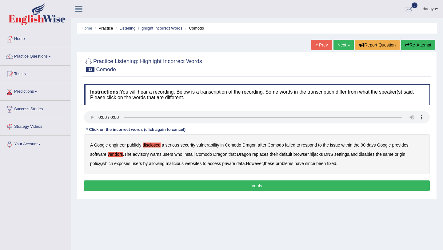
click at [263, 152] on b "replaces" at bounding box center [260, 154] width 16 height 5
click at [243, 186] on button "Verify" at bounding box center [257, 185] width 346 height 10
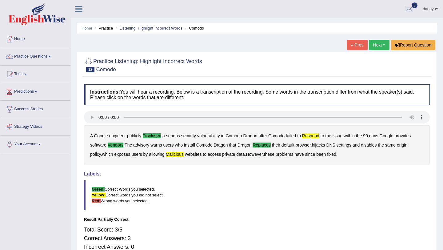
scroll to position [12, 0]
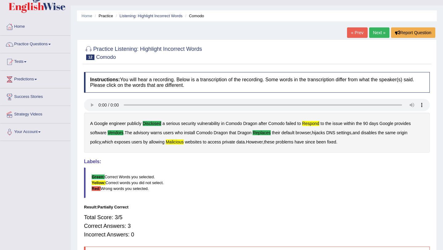
click at [377, 33] on link "Next »" at bounding box center [379, 32] width 20 height 10
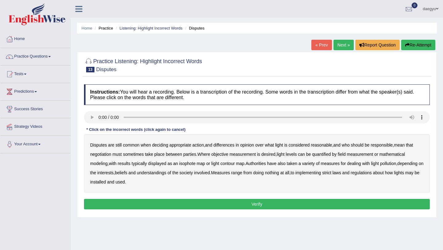
click at [134, 145] on b "common" at bounding box center [131, 144] width 17 height 5
click at [135, 146] on b "common" at bounding box center [131, 144] width 17 height 5
click at [132, 147] on b "common" at bounding box center [131, 144] width 17 height 5
click at [351, 141] on div "Disputes are still common when deciding appropriate action , and differences in…" at bounding box center [257, 163] width 346 height 58
click at [350, 144] on b "who" at bounding box center [346, 144] width 8 height 5
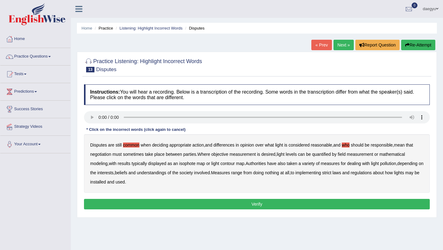
click at [332, 205] on button "Verify" at bounding box center [257, 204] width 346 height 10
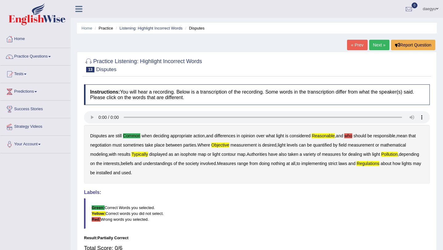
click at [130, 133] on b "common" at bounding box center [132, 135] width 18 height 5
click at [123, 111] on div "Instructions: You will hear a recording. Below is a transcription of the record…" at bounding box center [256, 192] width 349 height 223
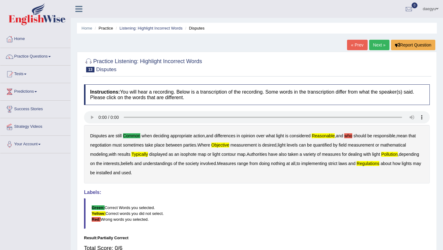
click at [354, 42] on link "« Prev" at bounding box center [357, 45] width 20 height 10
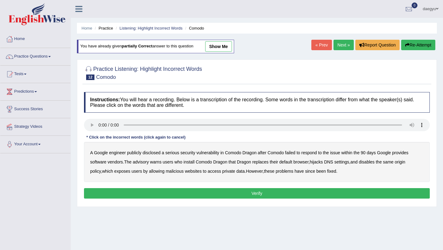
click at [343, 45] on link "Next »" at bounding box center [343, 45] width 20 height 10
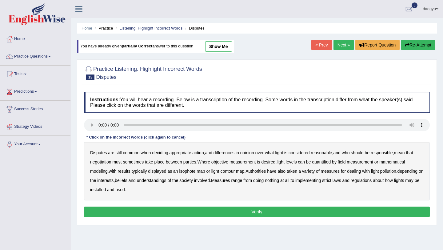
click at [135, 152] on b "common" at bounding box center [131, 152] width 17 height 5
click at [327, 153] on b "reasonable" at bounding box center [321, 152] width 21 height 5
click at [308, 154] on b "considered" at bounding box center [298, 152] width 21 height 5
click at [323, 153] on b "reasonable" at bounding box center [321, 152] width 21 height 5
click at [307, 151] on b "considered" at bounding box center [298, 152] width 21 height 5
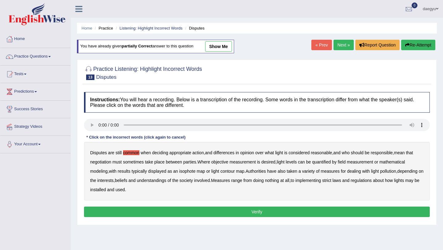
click at [317, 151] on b "reasonable" at bounding box center [321, 152] width 21 height 5
click at [143, 175] on div "Disputes are still common when deciding appropriate action , and differences in…" at bounding box center [257, 171] width 346 height 58
click at [144, 173] on b "typically" at bounding box center [139, 170] width 15 height 5
click at [271, 212] on button "Verify" at bounding box center [257, 211] width 346 height 10
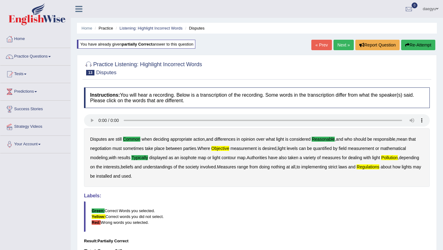
click at [229, 148] on b "objective" at bounding box center [220, 148] width 18 height 5
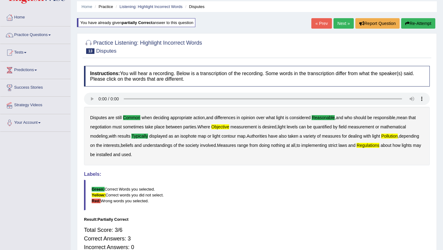
scroll to position [16, 0]
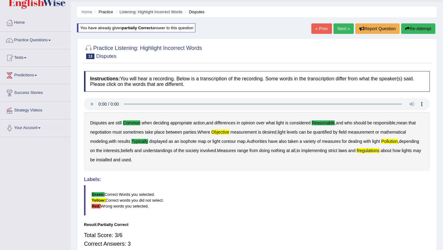
click at [342, 30] on link "Next »" at bounding box center [343, 28] width 20 height 10
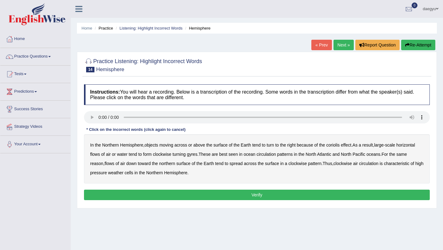
click at [169, 145] on b "moving" at bounding box center [166, 144] width 14 height 5
click at [421, 141] on div "In the Northern Hemisphere , objects moving across or above the surface of the …" at bounding box center [257, 158] width 346 height 49
click at [415, 146] on b "horizontal" at bounding box center [405, 144] width 19 height 5
click at [269, 155] on b "circulation" at bounding box center [265, 154] width 19 height 5
click at [92, 167] on div "In the Northern Hemisphere , objects moving across or above the surface of the …" at bounding box center [257, 158] width 346 height 49
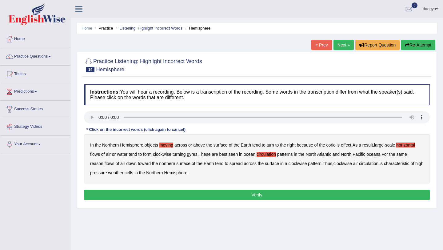
click at [91, 163] on b "reason" at bounding box center [96, 163] width 13 height 5
click at [321, 168] on div "In the Northern Hemisphere , objects moving across or above the surface of the …" at bounding box center [257, 158] width 346 height 49
click at [321, 164] on b "pattern" at bounding box center [315, 163] width 14 height 5
click at [104, 173] on b "pressure" at bounding box center [98, 172] width 17 height 5
click at [148, 193] on button "Verify" at bounding box center [257, 194] width 346 height 10
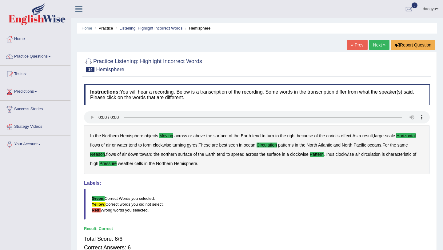
click at [381, 48] on link "Next »" at bounding box center [379, 45] width 20 height 10
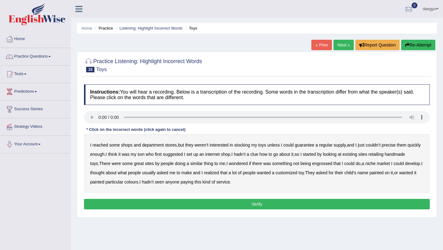
click at [100, 145] on b "reached" at bounding box center [101, 144] width 16 height 5
click at [390, 145] on b "precise" at bounding box center [389, 144] width 14 height 5
click at [402, 157] on div "I reached some shops and department stores , but they weren’t interested in sto…" at bounding box center [257, 163] width 346 height 58
click at [397, 157] on div "I reached some shops and department stores , but they weren’t interested in sto…" at bounding box center [257, 163] width 346 height 58
click at [332, 162] on b "engrossed" at bounding box center [322, 163] width 20 height 5
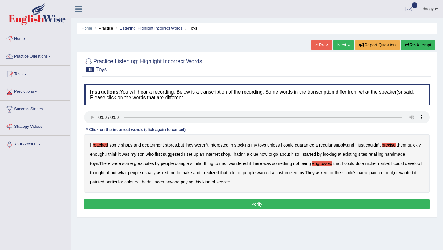
click at [193, 183] on b "paying" at bounding box center [186, 181] width 13 height 5
click at [225, 198] on div "Instructions: You will hear a recording. Below is a transcription of the record…" at bounding box center [256, 147] width 349 height 133
click at [225, 204] on button "Verify" at bounding box center [257, 204] width 346 height 10
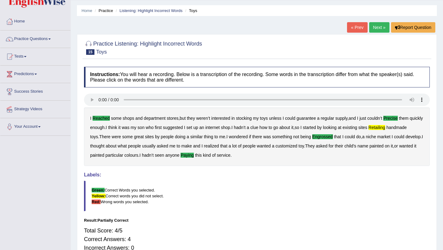
scroll to position [19, 0]
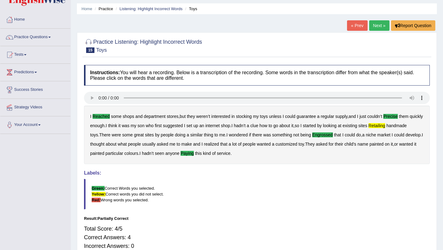
click at [385, 125] on b "retailing" at bounding box center [376, 125] width 17 height 5
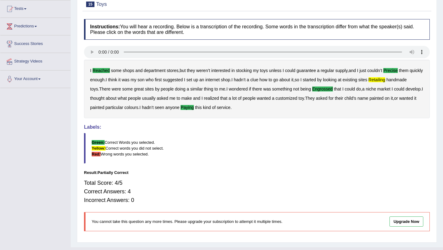
scroll to position [65, 0]
